Goal: Task Accomplishment & Management: Manage account settings

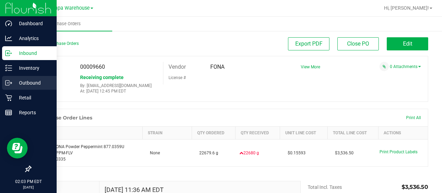
click at [28, 83] on p "Outbound" at bounding box center [32, 83] width 41 height 8
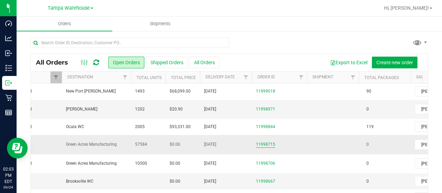
click at [270, 142] on link "11998715" at bounding box center [265, 144] width 19 height 7
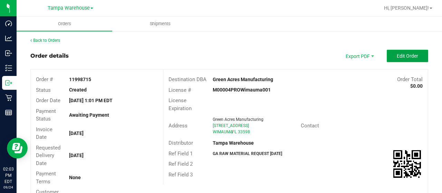
click at [403, 56] on span "Edit Order" at bounding box center [407, 56] width 21 height 6
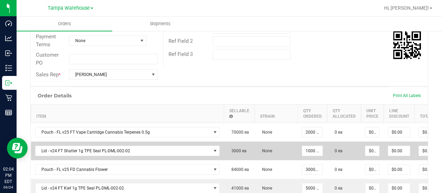
scroll to position [0, 53]
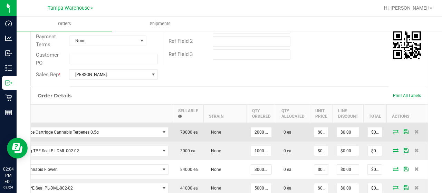
click at [393, 132] on icon at bounding box center [396, 132] width 6 height 4
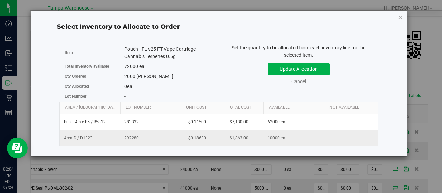
scroll to position [0, 71]
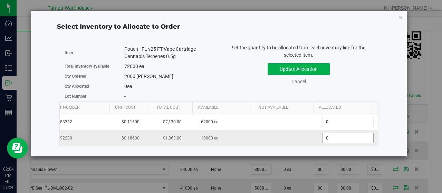
click at [334, 135] on span "0 0" at bounding box center [347, 138] width 51 height 10
click at [334, 135] on input "0" at bounding box center [348, 138] width 51 height 10
type input "2000"
type input "2,000"
click at [207, 69] on div "72000 ea" at bounding box center [169, 66] width 90 height 7
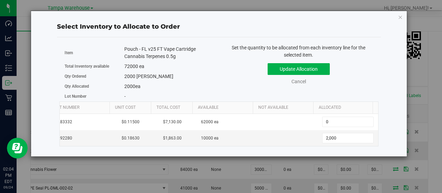
click at [223, 63] on div "Set the quantity to be allocated from each inventory line for the selected item…" at bounding box center [299, 68] width 160 height 48
click at [227, 67] on div "Update Allocation Cancel" at bounding box center [298, 72] width 149 height 25
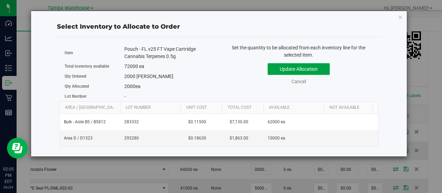
click at [297, 66] on button "Update Allocation" at bounding box center [299, 69] width 62 height 12
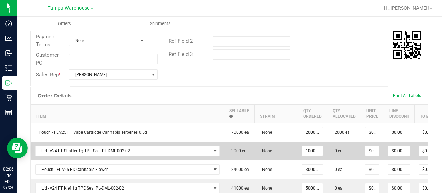
scroll to position [0, 53]
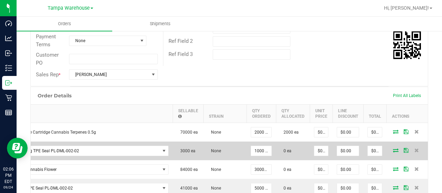
click at [393, 151] on icon at bounding box center [396, 150] width 6 height 4
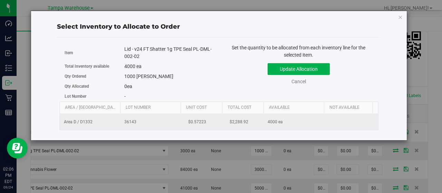
scroll to position [0, 71]
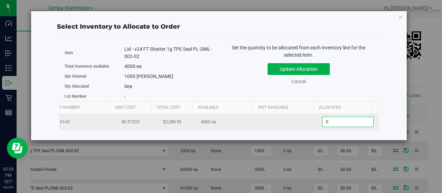
click at [340, 120] on span "0 0" at bounding box center [347, 122] width 51 height 10
click at [340, 120] on input "0" at bounding box center [348, 122] width 51 height 10
type input "1000"
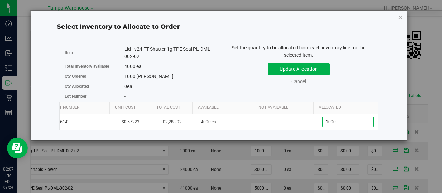
type input "1,000"
click at [193, 79] on div "1000 [PERSON_NAME]" at bounding box center [169, 76] width 90 height 7
click at [317, 68] on button "Update Allocation" at bounding box center [299, 69] width 62 height 12
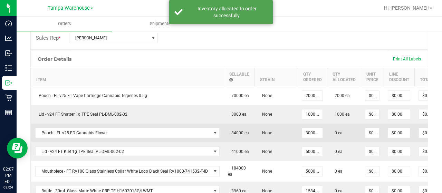
scroll to position [0, 53]
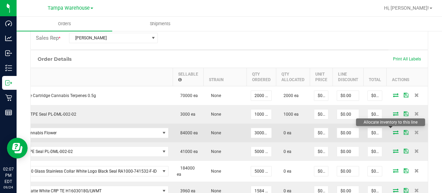
click at [393, 132] on icon at bounding box center [396, 132] width 6 height 4
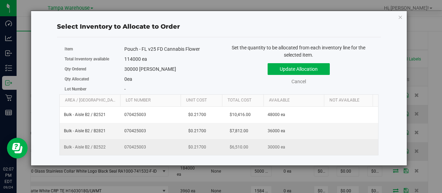
scroll to position [0, 71]
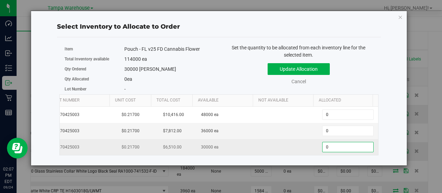
click at [343, 149] on span "0 0" at bounding box center [347, 147] width 51 height 10
click at [343, 149] on input "0" at bounding box center [348, 147] width 51 height 10
type input "30000"
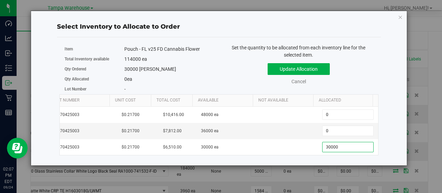
type input "30,000"
click at [202, 73] on div "Qty Ordered 30000 [PERSON_NAME]" at bounding box center [139, 69] width 149 height 10
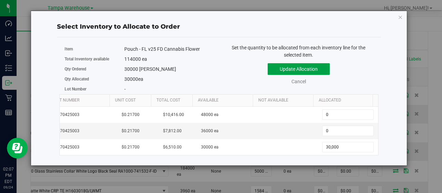
click at [308, 67] on button "Update Allocation" at bounding box center [299, 69] width 62 height 12
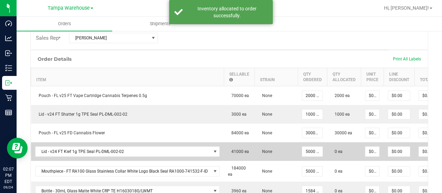
scroll to position [0, 53]
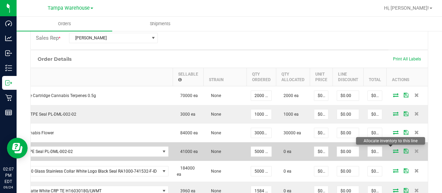
click at [393, 150] on icon at bounding box center [396, 151] width 6 height 4
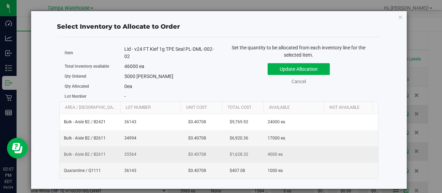
scroll to position [0, 71]
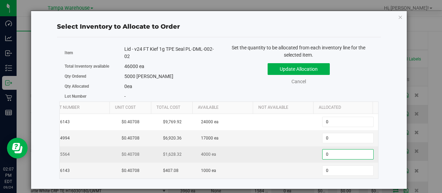
click at [355, 156] on span "0 0" at bounding box center [347, 154] width 51 height 10
click at [355, 156] on input "0" at bounding box center [348, 155] width 51 height 10
type input "4000"
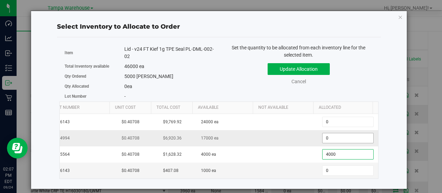
type input "4,000"
click at [328, 139] on span "0 0" at bounding box center [347, 138] width 51 height 10
type input "0"
type input "1000"
type input "1,000"
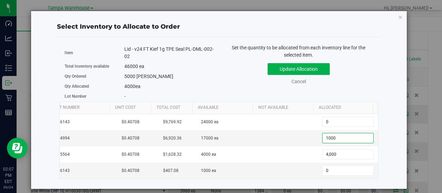
click at [234, 87] on div "Set the quantity to be allocated from each inventory line for the selected item…" at bounding box center [299, 68] width 160 height 48
click at [291, 69] on button "Update Allocation" at bounding box center [299, 69] width 62 height 12
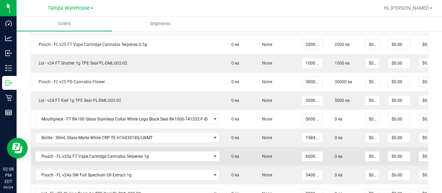
scroll to position [0, 53]
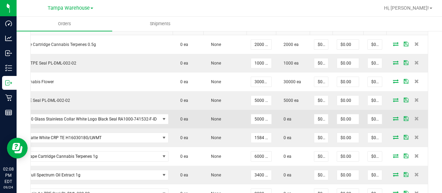
click at [393, 116] on icon at bounding box center [396, 118] width 6 height 4
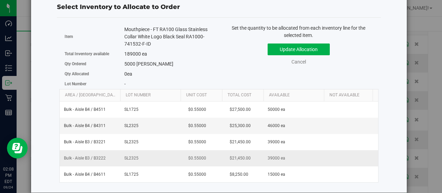
scroll to position [0, 76]
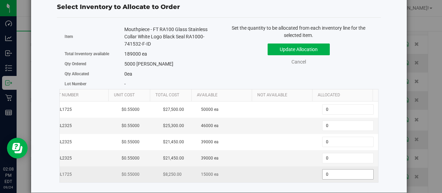
click at [347, 170] on span "0 0" at bounding box center [347, 174] width 51 height 10
click at [347, 170] on input "0" at bounding box center [348, 175] width 51 height 10
type input "5000"
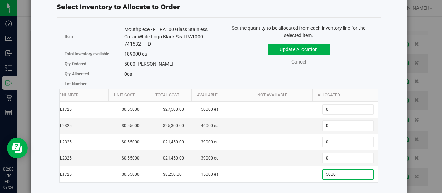
type input "5,000"
click at [232, 59] on div "Update Allocation Cancel" at bounding box center [298, 52] width 149 height 25
click at [280, 44] on button "Update Allocation" at bounding box center [299, 50] width 62 height 12
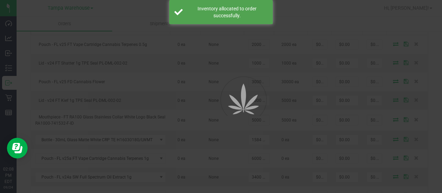
scroll to position [0, 0]
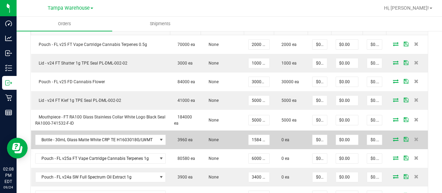
click at [393, 138] on icon at bounding box center [396, 139] width 6 height 4
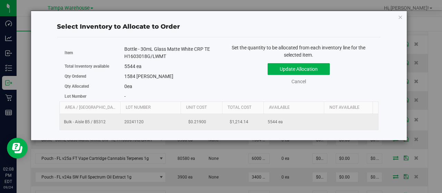
scroll to position [0, 71]
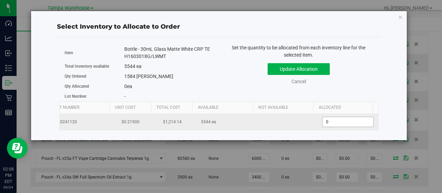
click at [355, 121] on span "0 0" at bounding box center [347, 122] width 51 height 10
click at [355, 121] on input "0" at bounding box center [348, 122] width 51 height 10
type input "1584"
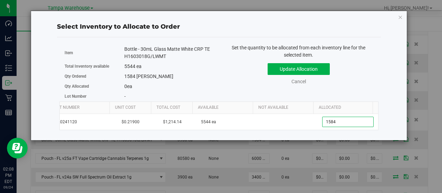
type input "1,584"
click at [225, 88] on div "Set the quantity to be allocated from each inventory line for the selected item…" at bounding box center [299, 68] width 160 height 48
click at [302, 65] on button "Update Allocation" at bounding box center [299, 69] width 62 height 12
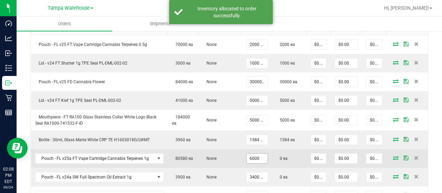
click at [259, 156] on input "6000" at bounding box center [257, 159] width 21 height 10
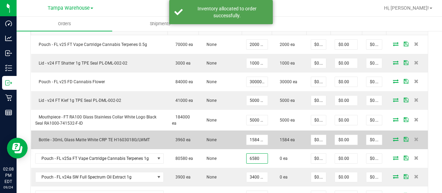
type input "6580 ea"
click at [272, 149] on td "0 ea" at bounding box center [289, 158] width 35 height 19
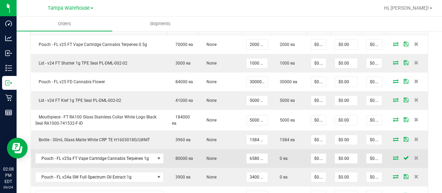
click at [393, 156] on icon at bounding box center [396, 158] width 6 height 4
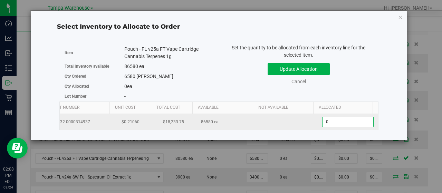
click at [348, 120] on span "0 0" at bounding box center [347, 122] width 51 height 10
click at [348, 120] on input "0" at bounding box center [348, 122] width 51 height 10
type input "6580"
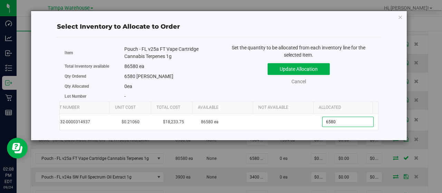
type input "6,580"
click at [207, 77] on div "6580 [PERSON_NAME]" at bounding box center [169, 76] width 90 height 7
click at [307, 72] on button "Update Allocation" at bounding box center [299, 69] width 62 height 12
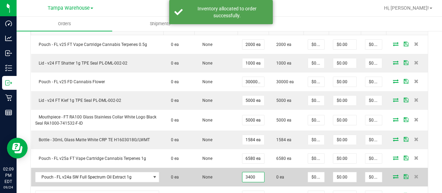
click at [247, 172] on input "3400" at bounding box center [254, 177] width 22 height 10
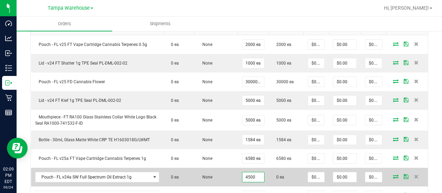
type input "4500 ea"
click at [276, 178] on td "0 ea" at bounding box center [286, 177] width 35 height 19
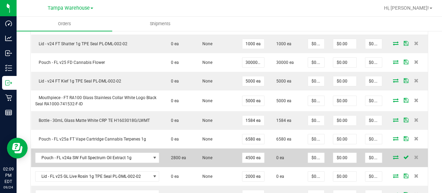
scroll to position [246, 0]
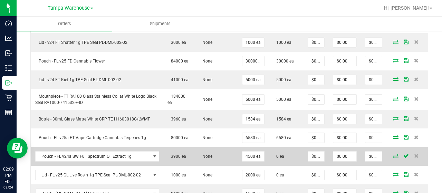
click at [393, 154] on icon at bounding box center [396, 156] width 6 height 4
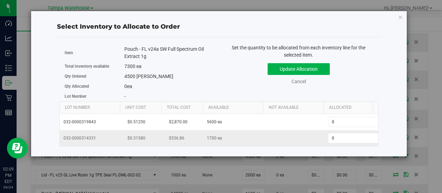
scroll to position [0, 71]
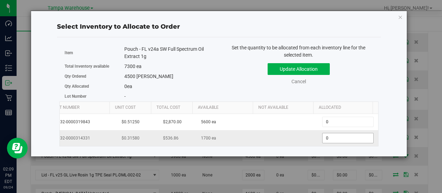
click at [330, 139] on span "0 0" at bounding box center [347, 138] width 51 height 10
click at [330, 139] on input "0" at bounding box center [348, 138] width 51 height 10
type input "1700"
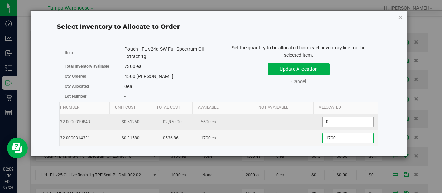
type input "1,700"
click at [322, 122] on span "0 0" at bounding box center [347, 122] width 51 height 10
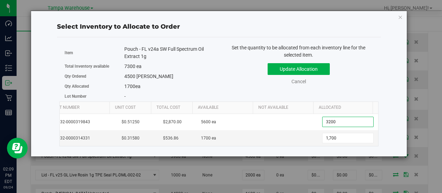
type input "3200"
type input "3,200"
click at [237, 90] on div "Set the quantity to be allocated from each inventory line for the selected item…" at bounding box center [299, 68] width 160 height 48
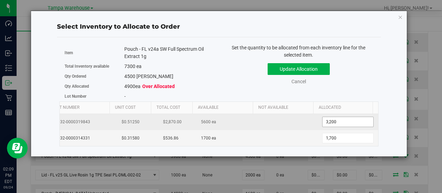
click at [339, 123] on span "3,200 3200" at bounding box center [347, 122] width 51 height 10
type input "3"
type input "2800"
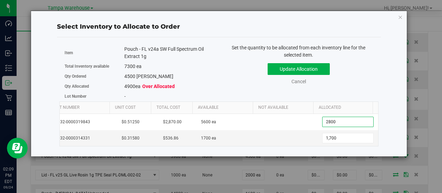
type input "2,800"
click at [229, 79] on div "Update Allocation Cancel" at bounding box center [298, 72] width 149 height 25
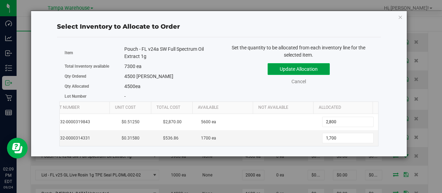
click at [308, 71] on button "Update Allocation" at bounding box center [299, 69] width 62 height 12
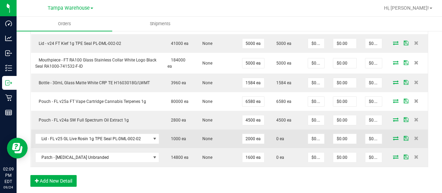
scroll to position [283, 0]
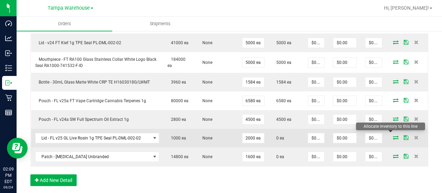
click at [393, 136] on icon at bounding box center [396, 137] width 6 height 4
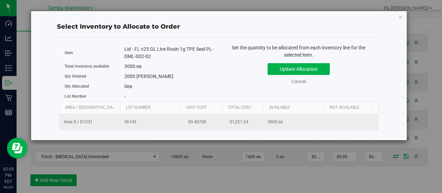
scroll to position [0, 71]
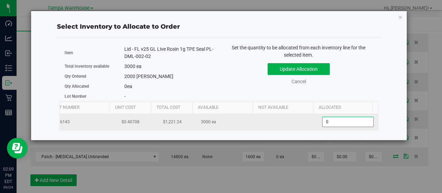
click at [344, 125] on span "0 0" at bounding box center [347, 122] width 51 height 10
click at [344, 125] on input "0" at bounding box center [348, 122] width 51 height 10
type input "2000"
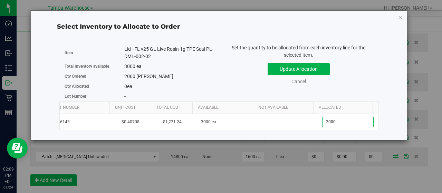
type input "2,000"
click at [234, 74] on div "Update Allocation Cancel" at bounding box center [298, 72] width 149 height 25
click at [296, 72] on button "Update Allocation" at bounding box center [299, 69] width 62 height 12
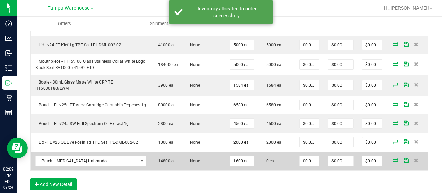
click at [393, 159] on icon at bounding box center [396, 160] width 6 height 4
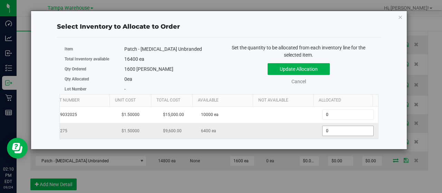
click at [336, 129] on span "0 0" at bounding box center [347, 131] width 51 height 10
type input "0"
type input "1600"
type input "1,600"
click at [247, 80] on div "Update Allocation Cancel" at bounding box center [298, 72] width 149 height 25
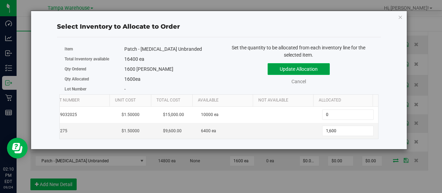
click at [307, 69] on button "Update Allocation" at bounding box center [299, 69] width 62 height 12
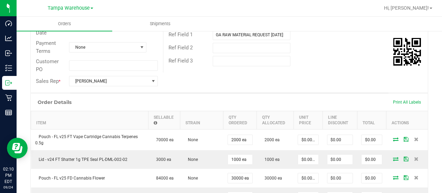
scroll to position [0, 0]
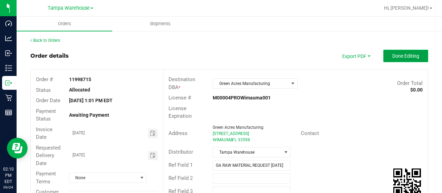
click at [413, 57] on span "Done Editing" at bounding box center [406, 56] width 27 height 6
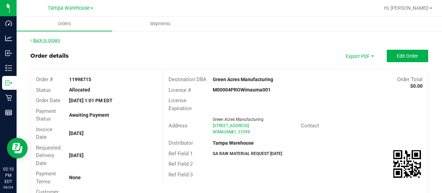
click at [46, 39] on link "Back to Orders" at bounding box center [45, 40] width 30 height 5
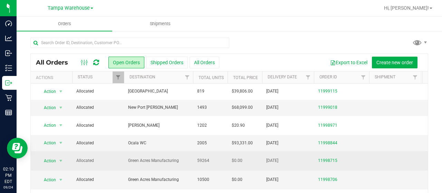
click at [175, 159] on span "Green Acres Manufacturing" at bounding box center [158, 161] width 61 height 7
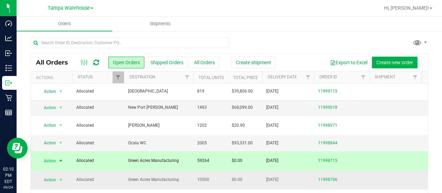
click at [182, 180] on span "Green Acres Manufacturing" at bounding box center [158, 180] width 61 height 7
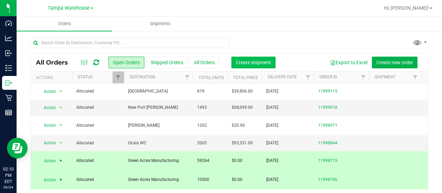
click at [257, 58] on button "Create shipment" at bounding box center [254, 63] width 44 height 12
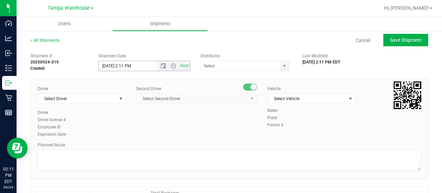
click at [162, 69] on span "Now" at bounding box center [174, 66] width 32 height 10
click at [164, 67] on span "Open the date view" at bounding box center [164, 66] width 6 height 6
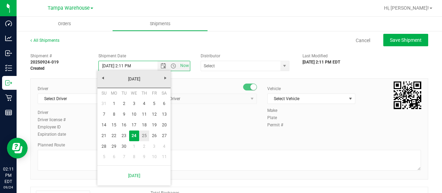
click at [142, 136] on link "25" at bounding box center [144, 136] width 10 height 11
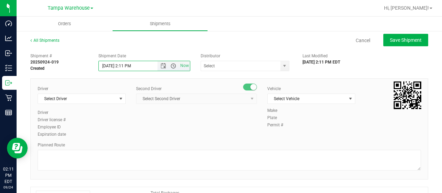
click at [171, 67] on span "Open the time view" at bounding box center [174, 66] width 6 height 6
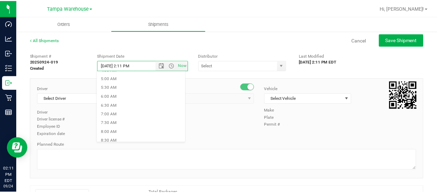
scroll to position [88, 0]
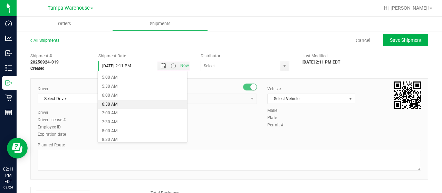
click at [117, 105] on li "6:30 AM" at bounding box center [142, 104] width 89 height 9
type input "[DATE] 6:30 AM"
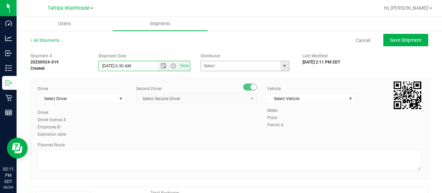
click at [282, 68] on span "select" at bounding box center [285, 66] width 6 height 6
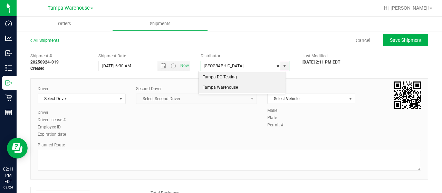
click at [216, 90] on li "Tampa Warehouse" at bounding box center [242, 88] width 87 height 10
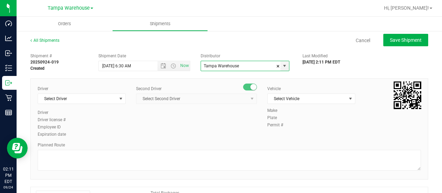
type input "Tampa Warehouse"
click at [315, 105] on div "Vehicle Select Vehicle Select Vehicle BT Vehicle FL-CHEROKEE-02 [GEOGRAPHIC_DAT…" at bounding box center [311, 97] width 99 height 22
click at [303, 93] on div "Vehicle Select Vehicle Select Vehicle BT Vehicle FL-CHEROKEE-02 [GEOGRAPHIC_DAT…" at bounding box center [311, 97] width 99 height 22
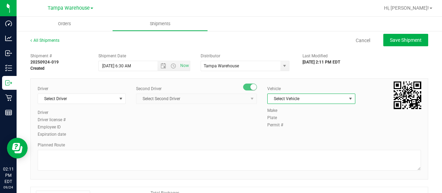
click at [309, 100] on span "Select Vehicle" at bounding box center [307, 99] width 79 height 10
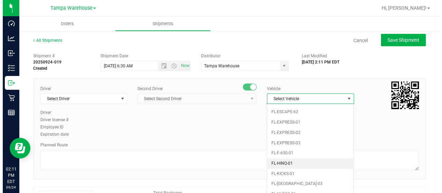
scroll to position [168, 0]
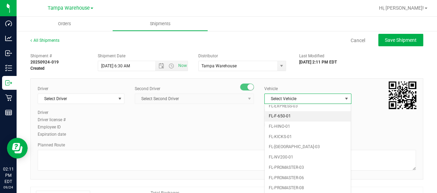
click at [279, 111] on li "FL-F-650-01" at bounding box center [308, 116] width 86 height 10
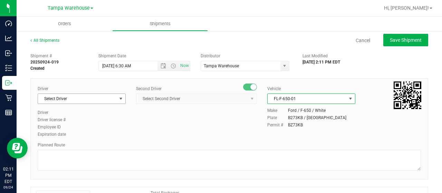
click at [89, 101] on span "Select Driver" at bounding box center [77, 99] width 79 height 10
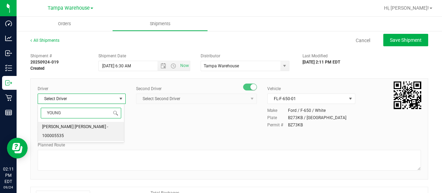
click at [83, 125] on span "[PERSON_NAME] [PERSON_NAME] - 100005535" at bounding box center [81, 132] width 78 height 18
type input "YOUNG"
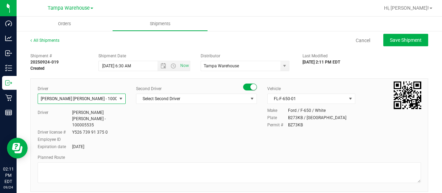
click at [195, 104] on div "Second Driver Select Second Driver Select Second Driver [PERSON_NAME] - 1000065…" at bounding box center [196, 98] width 121 height 24
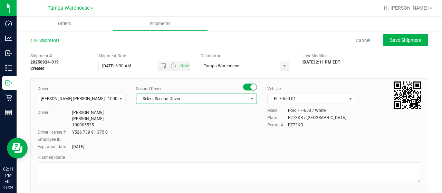
click at [205, 103] on span "Select Second Driver" at bounding box center [193, 99] width 112 height 10
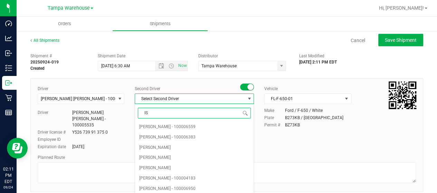
type input "ISA"
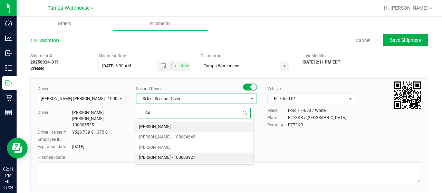
click at [165, 157] on span "[PERSON_NAME] - 100003927" at bounding box center [167, 157] width 56 height 9
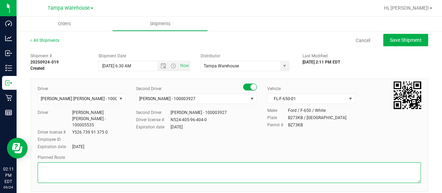
click at [153, 162] on textarea at bounding box center [230, 172] width 384 height 21
type textarea "G.A. EDIBLE REQUEST (1) CART [DATE] G.A. RAW MATERIALS (2) PALLETS"
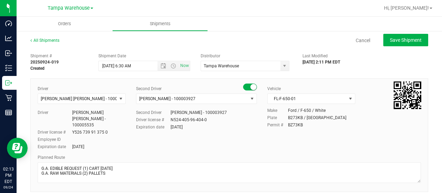
click at [194, 133] on div "Driver [PERSON_NAME] [PERSON_NAME] - 100005535 Select Driver [PERSON_NAME] [PER…" at bounding box center [229, 118] width 394 height 65
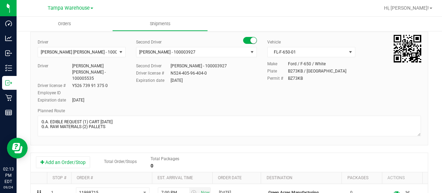
scroll to position [48, 0]
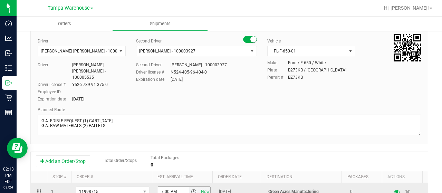
click at [191, 189] on span "select" at bounding box center [194, 192] width 6 height 6
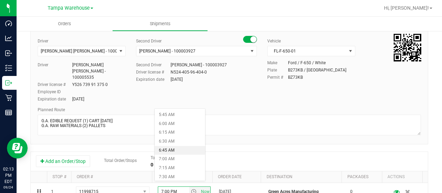
scroll to position [205, 0]
click at [169, 156] on li "7:00 AM" at bounding box center [180, 158] width 50 height 9
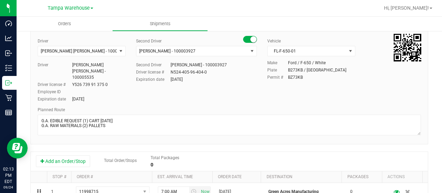
click at [270, 135] on div "Driver [PERSON_NAME] [PERSON_NAME] - 100005535 Select Driver [PERSON_NAME] [PER…" at bounding box center [229, 88] width 398 height 114
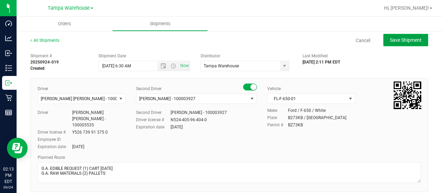
click at [413, 43] on button "Save Shipment" at bounding box center [406, 40] width 45 height 12
type input "[DATE] 10:30 AM"
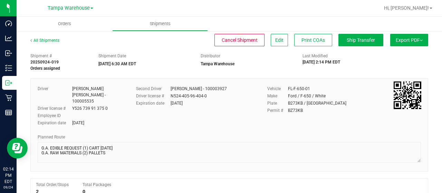
click at [419, 40] on button "Export PDF" at bounding box center [410, 40] width 38 height 12
click at [399, 61] on li "Manifest by Lot" at bounding box center [408, 65] width 70 height 10
click at [373, 42] on button "Ship Transfer" at bounding box center [361, 40] width 45 height 12
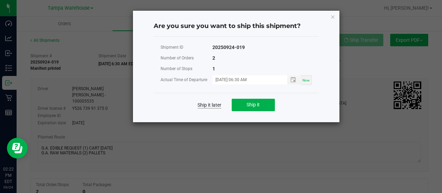
click at [203, 108] on link "Ship it later" at bounding box center [210, 105] width 24 height 7
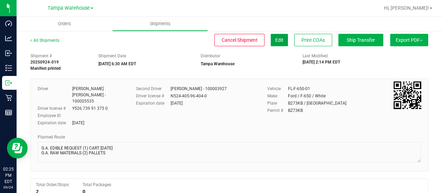
click at [275, 36] on button "Edit" at bounding box center [279, 40] width 17 height 12
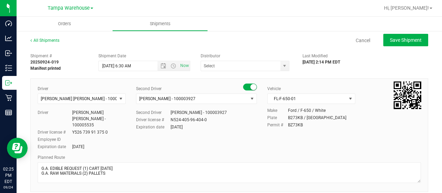
type input "Tampa Warehouse"
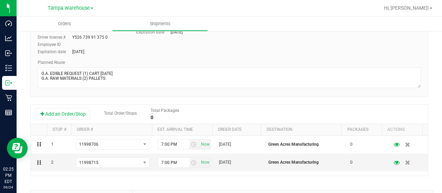
scroll to position [96, 0]
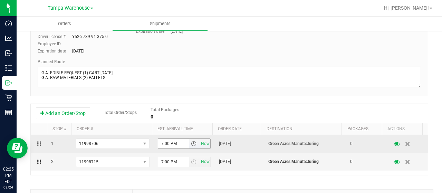
click at [191, 141] on span "select" at bounding box center [194, 144] width 6 height 6
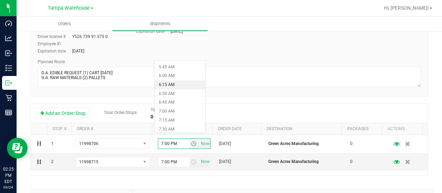
scroll to position [208, 0]
click at [174, 107] on li "7:00 AM" at bounding box center [180, 107] width 50 height 9
type input "7:00 AM"
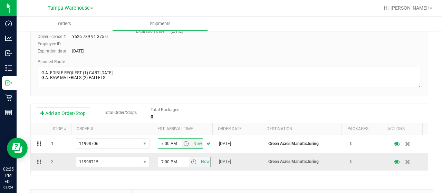
click at [189, 159] on span "select" at bounding box center [194, 162] width 10 height 10
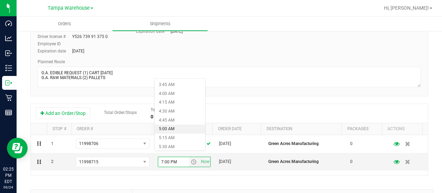
scroll to position [0, 0]
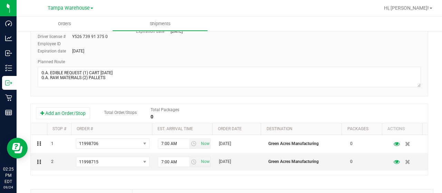
click at [267, 108] on div "Add an Order/Stop Total Order/Stops Total Packages 0" at bounding box center [229, 113] width 387 height 12
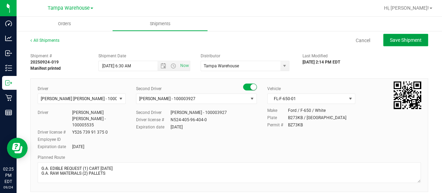
click at [396, 42] on span "Save Shipment" at bounding box center [406, 40] width 32 height 6
type input "[DATE] 10:30 AM"
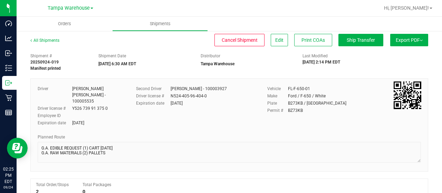
click at [402, 37] on span "Export PDF" at bounding box center [409, 40] width 27 height 6
click at [398, 64] on span "Manifest by Lot" at bounding box center [391, 65] width 29 height 5
